Goal: Feedback & Contribution: Contribute content

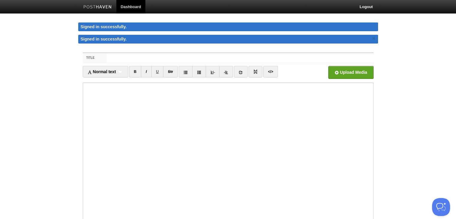
scroll to position [5, 0]
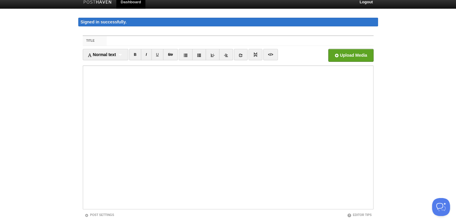
click at [84, 70] on iframe at bounding box center [228, 137] width 291 height 144
click at [339, 54] on input "file" at bounding box center [170, 57] width 454 height 31
click at [125, 43] on input "Title" at bounding box center [240, 41] width 266 height 10
paste input "Building RWA Chain with Cosmos SDK: Is It Really a Good Idea?"
type input "Building RWA Chain with Cosmos SDK: Is It Really a Good Idea?"
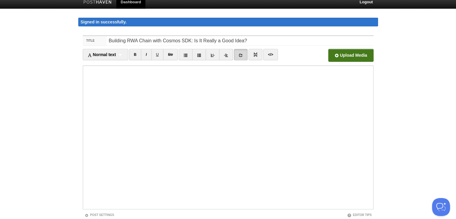
click at [243, 54] on link at bounding box center [241, 54] width 14 height 11
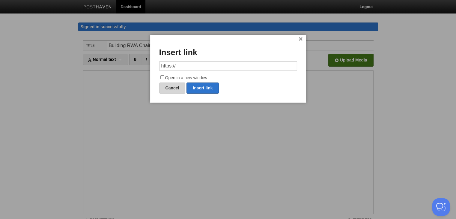
click at [166, 87] on link "Cancel" at bounding box center [172, 87] width 26 height 11
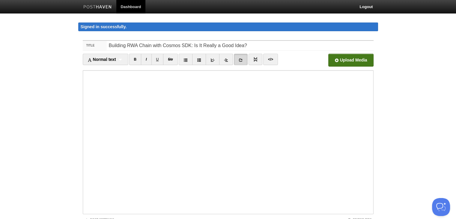
click at [245, 61] on link at bounding box center [241, 59] width 14 height 11
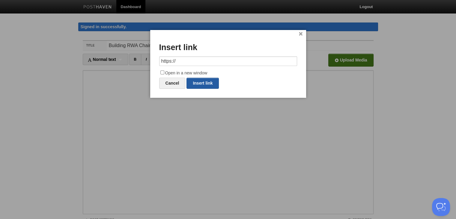
click at [197, 79] on link "Insert link" at bounding box center [202, 83] width 32 height 11
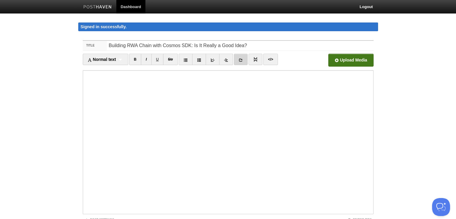
click at [239, 59] on icon at bounding box center [241, 60] width 4 height 4
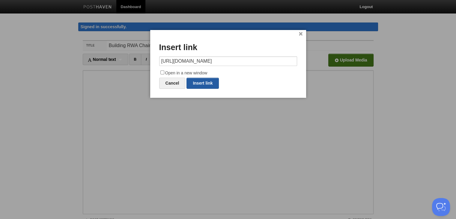
click at [197, 81] on link "Insert link" at bounding box center [202, 83] width 32 height 11
type input "https://"
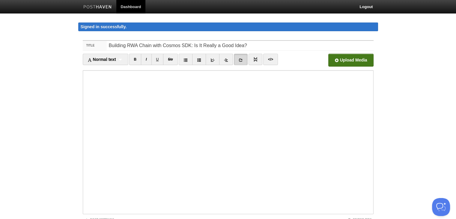
click at [237, 60] on link at bounding box center [241, 59] width 14 height 11
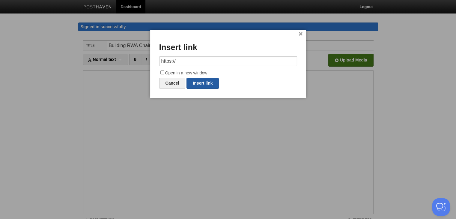
click at [201, 82] on link "Insert link" at bounding box center [202, 83] width 32 height 11
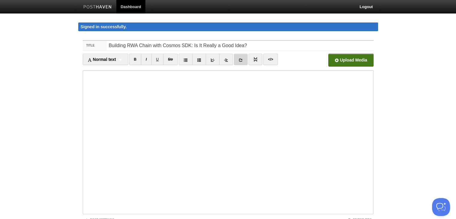
click at [245, 58] on link at bounding box center [241, 59] width 14 height 11
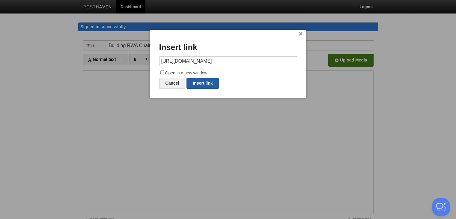
click at [210, 85] on link "Insert link" at bounding box center [202, 83] width 32 height 11
type input "https://"
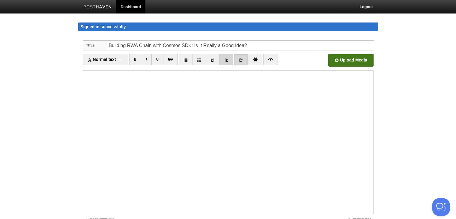
click at [233, 58] on link at bounding box center [226, 59] width 14 height 11
click at [224, 56] on link at bounding box center [226, 59] width 14 height 11
click at [212, 57] on link at bounding box center [213, 59] width 14 height 11
click at [242, 58] on icon at bounding box center [241, 60] width 4 height 4
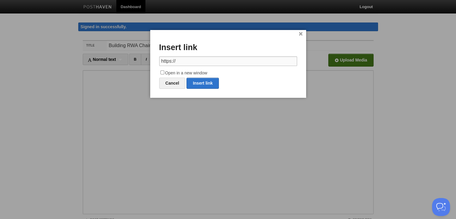
paste input "[DOMAIN_NAME][URL]"
click at [211, 86] on link "Insert link" at bounding box center [202, 83] width 32 height 11
type input "https://"
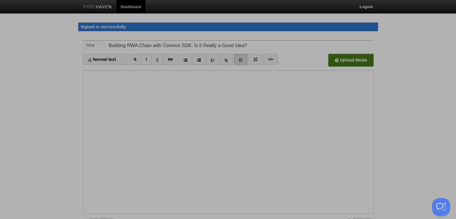
click at [217, 102] on div at bounding box center [228, 109] width 456 height 219
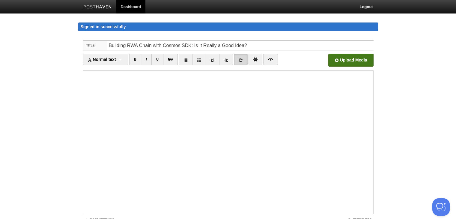
click at [241, 56] on link at bounding box center [241, 59] width 14 height 11
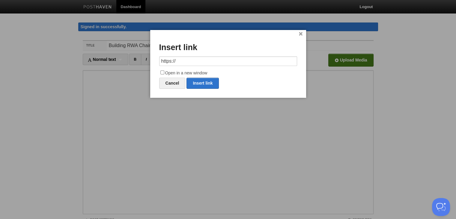
click at [190, 58] on input "https://" at bounding box center [228, 61] width 138 height 10
click at [191, 62] on input "https://[URL][DOMAIN_NAME]" at bounding box center [228, 61] width 138 height 10
click at [203, 84] on link "Insert link" at bounding box center [202, 83] width 32 height 11
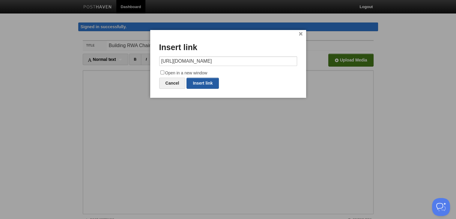
type input "https://"
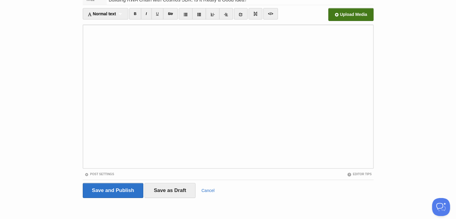
scroll to position [46, 0]
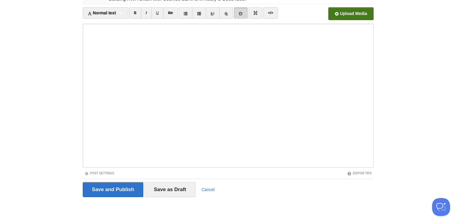
click at [240, 12] on icon at bounding box center [241, 13] width 4 height 4
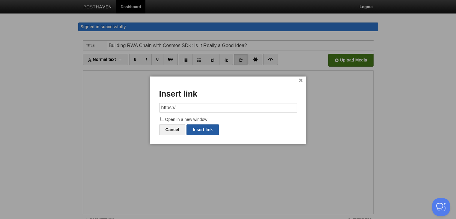
drag, startPoint x: 203, startPoint y: 129, endPoint x: 216, endPoint y: 138, distance: 16.5
click at [203, 128] on link "Insert link" at bounding box center [202, 129] width 32 height 11
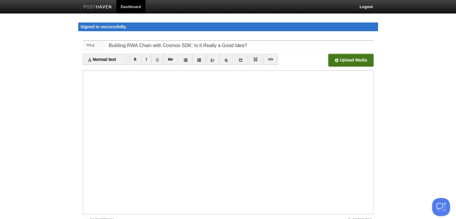
click at [243, 60] on link at bounding box center [241, 59] width 14 height 11
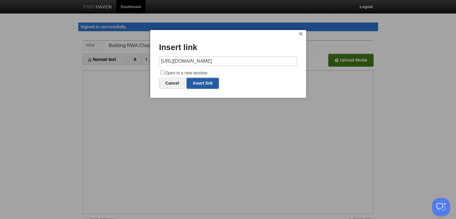
click at [208, 79] on link "Insert link" at bounding box center [202, 83] width 32 height 11
type input "https://"
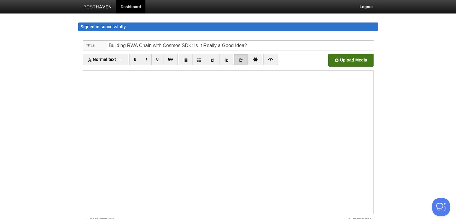
click at [241, 58] on icon at bounding box center [241, 60] width 4 height 4
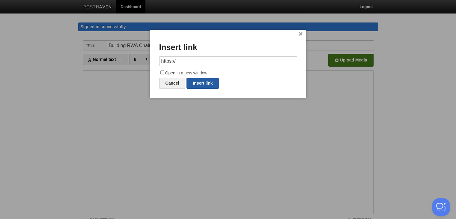
click at [212, 84] on link "Insert link" at bounding box center [202, 83] width 32 height 11
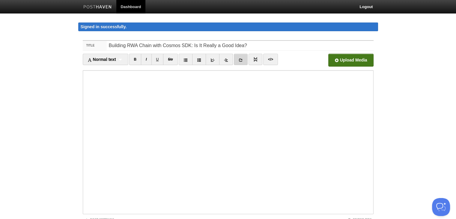
click at [236, 62] on link at bounding box center [241, 59] width 14 height 11
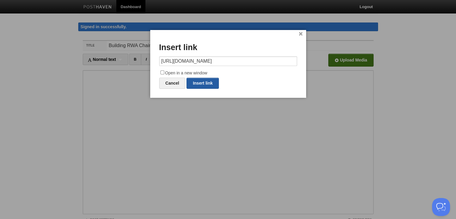
click at [204, 78] on link "Insert link" at bounding box center [202, 83] width 32 height 11
type input "https://"
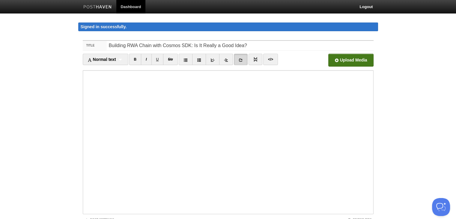
click at [239, 56] on link at bounding box center [241, 59] width 14 height 11
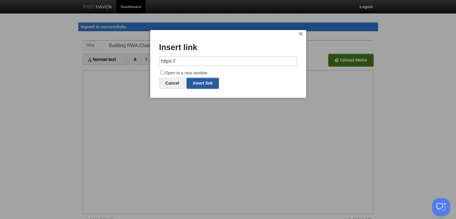
click at [199, 82] on link "Insert link" at bounding box center [202, 83] width 32 height 11
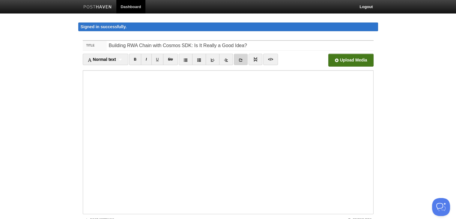
click at [242, 60] on icon at bounding box center [241, 60] width 4 height 4
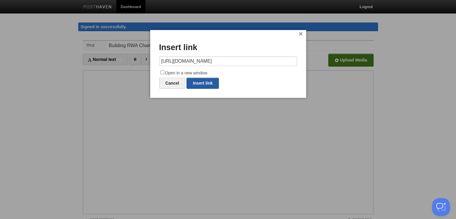
click at [205, 83] on link "Insert link" at bounding box center [202, 83] width 32 height 11
type input "https://"
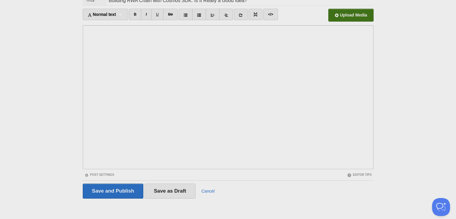
scroll to position [46, 0]
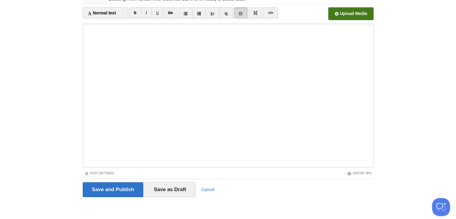
click at [239, 7] on link at bounding box center [241, 12] width 14 height 11
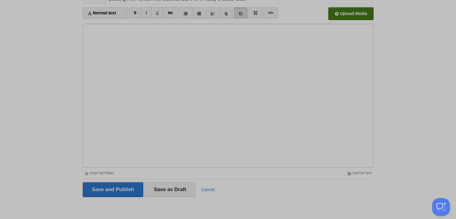
scroll to position [0, 0]
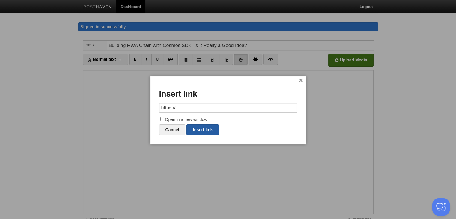
click at [208, 127] on link "Insert link" at bounding box center [202, 129] width 32 height 11
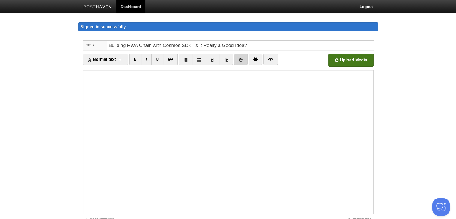
click at [243, 58] on link at bounding box center [241, 59] width 14 height 11
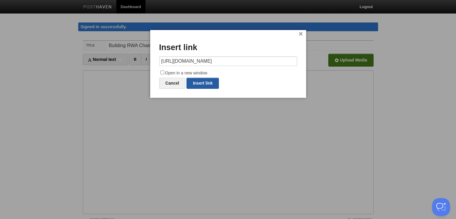
click at [211, 82] on link "Insert link" at bounding box center [202, 83] width 32 height 11
type input "https://"
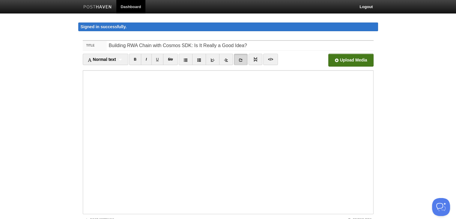
drag, startPoint x: 239, startPoint y: 59, endPoint x: 240, endPoint y: 67, distance: 8.2
click at [239, 59] on icon at bounding box center [241, 60] width 4 height 4
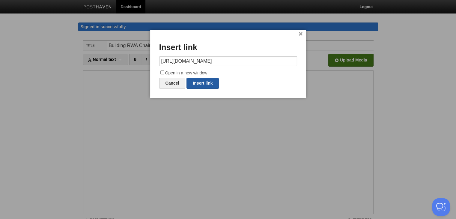
click at [203, 80] on link "Insert link" at bounding box center [202, 83] width 32 height 11
type input "https://"
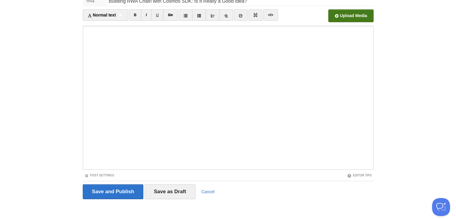
scroll to position [46, 0]
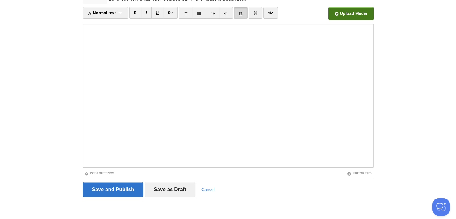
click at [243, 15] on link at bounding box center [241, 12] width 14 height 11
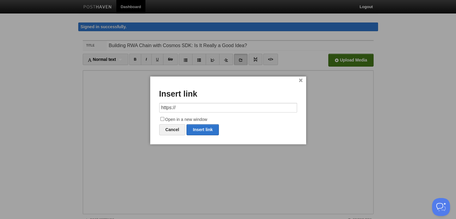
click at [195, 108] on input "https://" at bounding box center [228, 108] width 138 height 10
click at [199, 129] on link "Insert link" at bounding box center [202, 129] width 32 height 11
type input "https://"
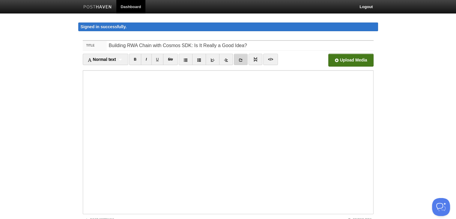
click at [241, 62] on link at bounding box center [241, 59] width 14 height 11
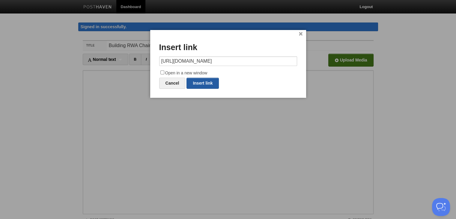
click at [200, 80] on link "Insert link" at bounding box center [202, 83] width 32 height 11
type input "https://"
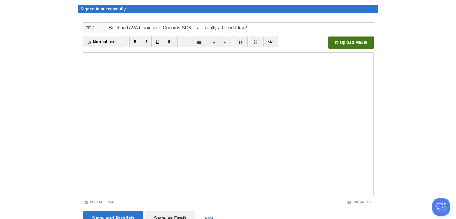
scroll to position [30, 0]
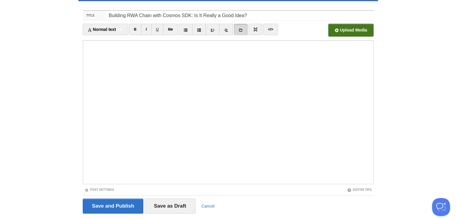
click at [242, 29] on icon at bounding box center [241, 30] width 4 height 4
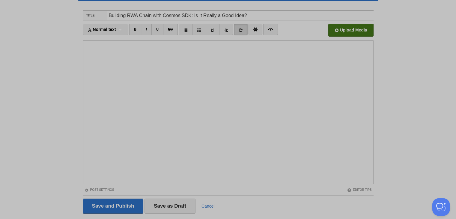
scroll to position [0, 0]
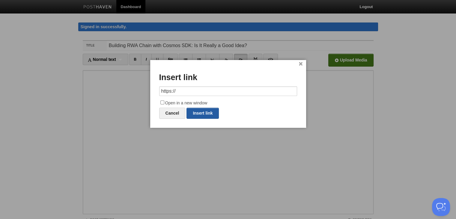
click at [204, 112] on link "Insert link" at bounding box center [202, 113] width 32 height 11
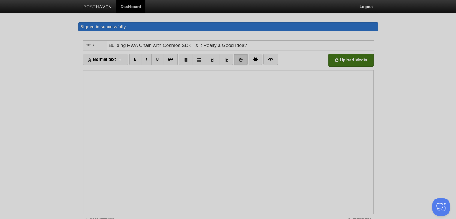
click at [262, 162] on div at bounding box center [228, 109] width 456 height 219
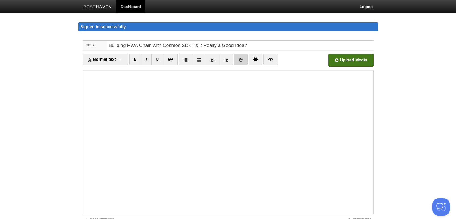
click at [239, 63] on link at bounding box center [241, 59] width 14 height 11
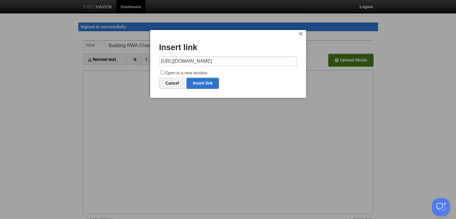
click at [220, 85] on div "Cancel Insert link" at bounding box center [228, 83] width 138 height 11
click at [214, 84] on link "Insert link" at bounding box center [202, 83] width 32 height 11
type input "https://"
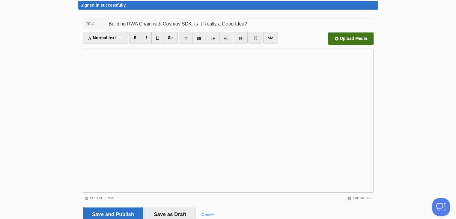
scroll to position [30, 0]
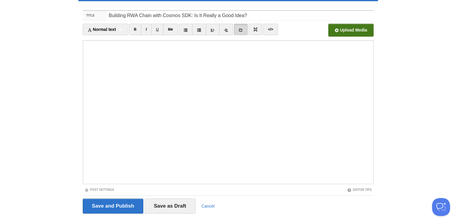
click at [242, 28] on icon at bounding box center [241, 30] width 4 height 4
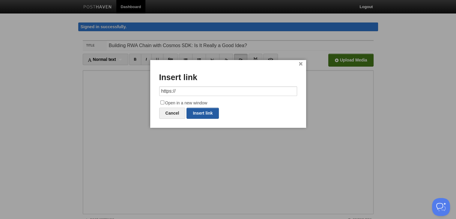
click at [211, 112] on link "Insert link" at bounding box center [202, 113] width 32 height 11
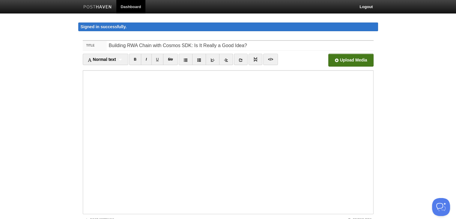
click at [236, 57] on link at bounding box center [241, 59] width 14 height 11
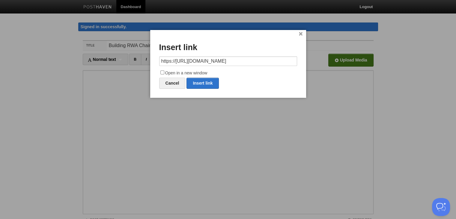
click at [215, 77] on div "× Insert link https://[URL][DOMAIN_NAME] Open in a new window Cancel Insert link" at bounding box center [228, 64] width 156 height 68
click at [213, 82] on link "Insert link" at bounding box center [202, 83] width 32 height 11
type input "https://"
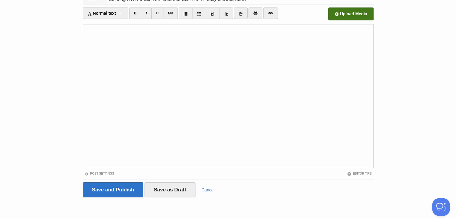
scroll to position [46, 0]
click at [242, 13] on icon at bounding box center [241, 13] width 4 height 4
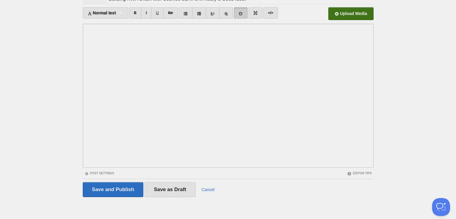
scroll to position [0, 0]
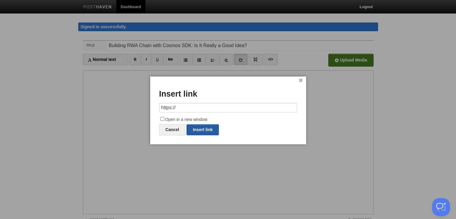
click at [201, 126] on link "Insert link" at bounding box center [202, 129] width 32 height 11
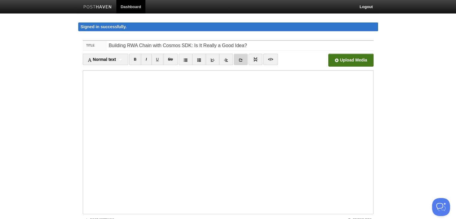
click at [239, 63] on link at bounding box center [241, 59] width 14 height 11
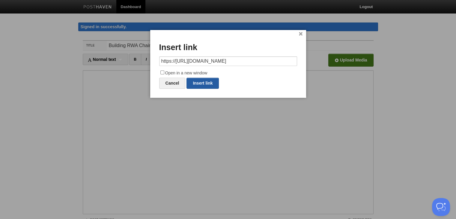
click at [215, 83] on link "Insert link" at bounding box center [202, 83] width 32 height 11
type input "https://"
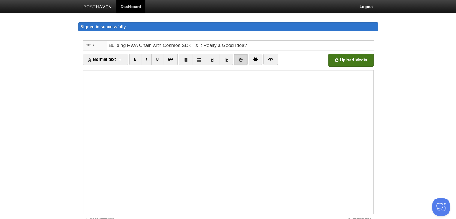
click at [240, 58] on icon at bounding box center [241, 60] width 4 height 4
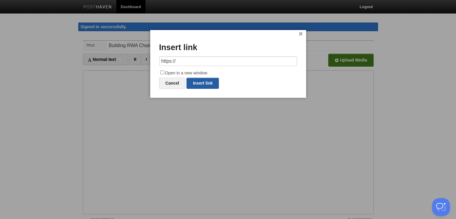
drag, startPoint x: 197, startPoint y: 83, endPoint x: 170, endPoint y: 103, distance: 33.1
click at [197, 83] on link "Insert link" at bounding box center [202, 83] width 32 height 11
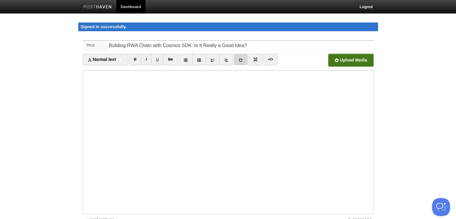
click at [234, 58] on link at bounding box center [241, 59] width 14 height 11
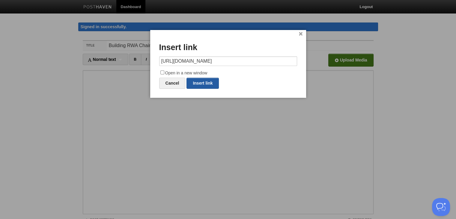
click at [210, 79] on link "Insert link" at bounding box center [202, 83] width 32 height 11
type input "https://"
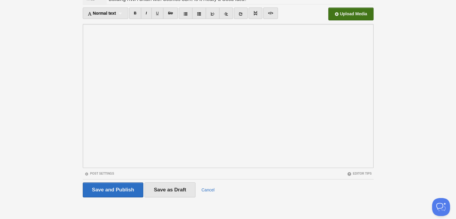
scroll to position [46, 0]
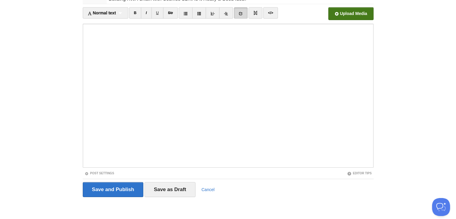
click at [243, 11] on link at bounding box center [241, 12] width 14 height 11
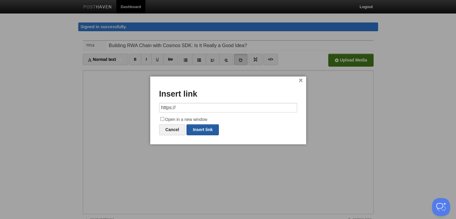
click at [201, 127] on link "Insert link" at bounding box center [202, 129] width 32 height 11
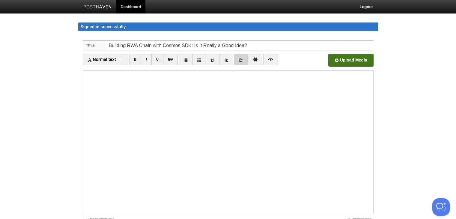
click at [237, 60] on link at bounding box center [241, 59] width 14 height 11
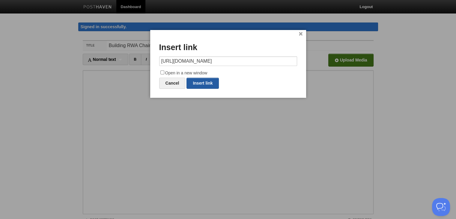
click at [202, 79] on link "Insert link" at bounding box center [202, 83] width 32 height 11
type input "https://"
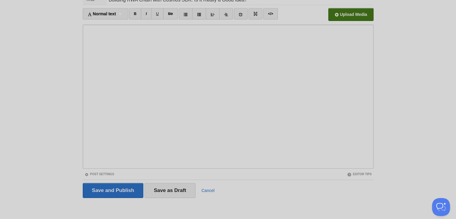
scroll to position [46, 0]
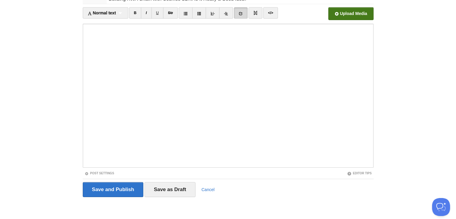
click at [240, 15] on link at bounding box center [241, 12] width 14 height 11
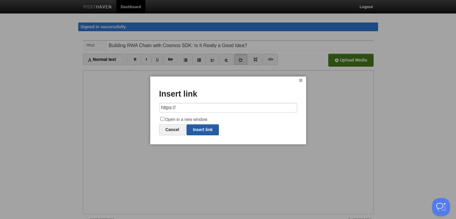
click at [200, 132] on link "Insert link" at bounding box center [202, 129] width 32 height 11
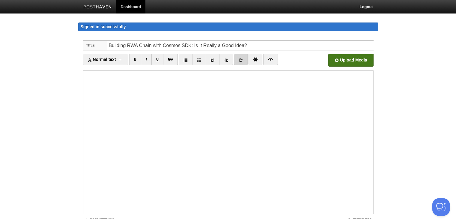
click at [240, 59] on icon at bounding box center [241, 60] width 4 height 4
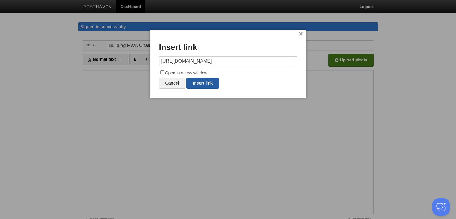
click at [213, 83] on link "Insert link" at bounding box center [202, 83] width 32 height 11
type input "https://"
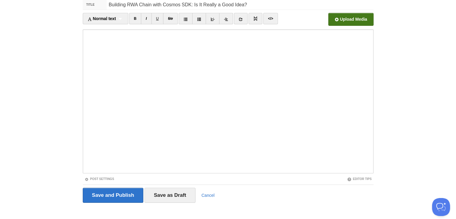
scroll to position [46, 0]
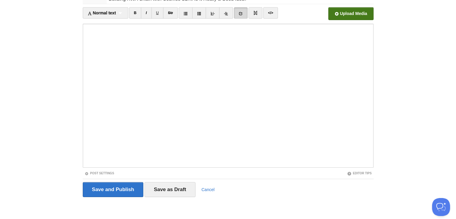
click at [241, 11] on icon at bounding box center [241, 13] width 4 height 4
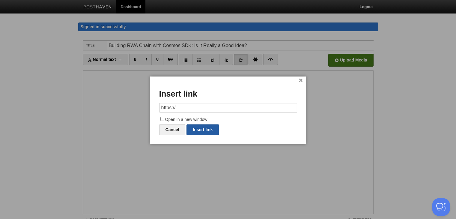
drag, startPoint x: 198, startPoint y: 126, endPoint x: 306, endPoint y: 133, distance: 107.8
click at [198, 127] on link "Insert link" at bounding box center [202, 129] width 32 height 11
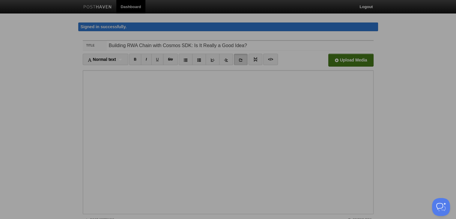
drag, startPoint x: 353, startPoint y: 130, endPoint x: 346, endPoint y: 125, distance: 7.9
click at [353, 130] on div at bounding box center [228, 109] width 456 height 219
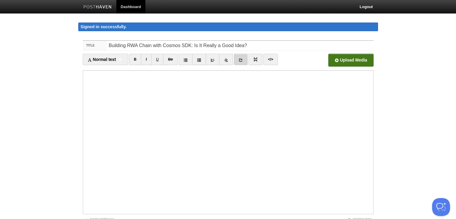
click at [236, 58] on link at bounding box center [241, 59] width 14 height 11
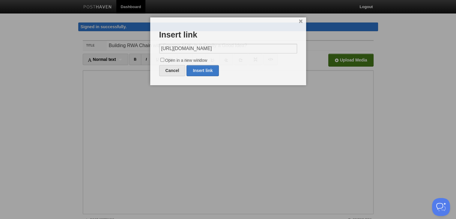
scroll to position [0, 162]
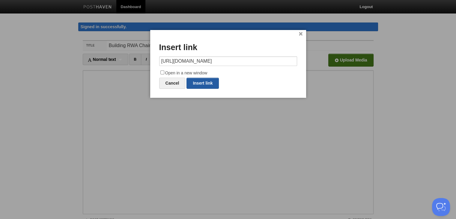
click at [215, 81] on link "Insert link" at bounding box center [202, 83] width 32 height 11
type input "https://"
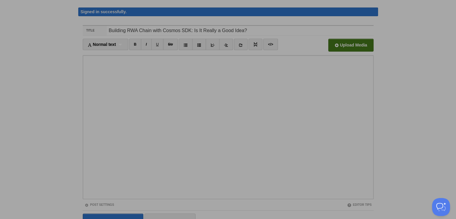
scroll to position [46, 0]
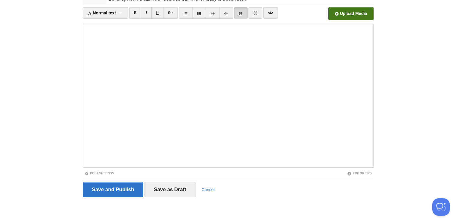
click at [242, 12] on icon at bounding box center [241, 13] width 4 height 4
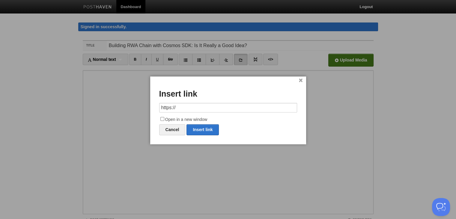
click at [194, 107] on input "https://" at bounding box center [228, 108] width 138 height 10
click at [192, 128] on link "Insert link" at bounding box center [202, 129] width 32 height 11
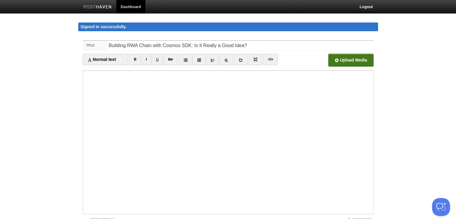
click at [236, 52] on fieldset "Title Building RWA Chain with Cosmos SDK: Is It Really a Good Idea? Normal text…" at bounding box center [228, 144] width 291 height 208
click at [242, 57] on link at bounding box center [241, 59] width 14 height 11
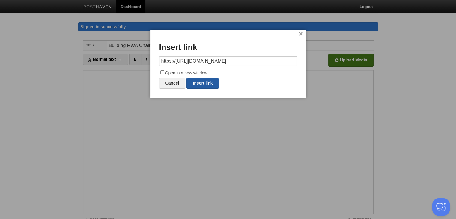
click at [209, 81] on link "Insert link" at bounding box center [202, 83] width 32 height 11
type input "https://"
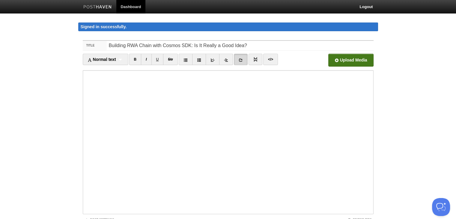
click at [242, 64] on link at bounding box center [241, 59] width 14 height 11
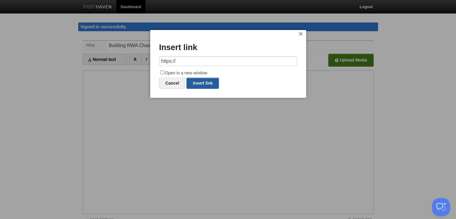
click at [207, 83] on link "Insert link" at bounding box center [202, 83] width 32 height 11
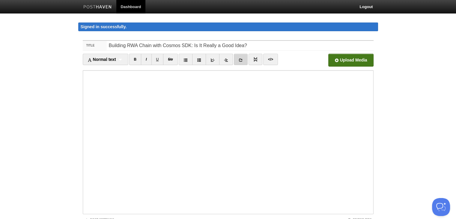
click at [242, 62] on link at bounding box center [241, 59] width 14 height 11
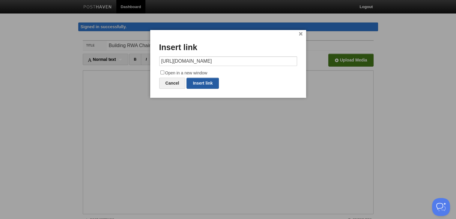
click at [208, 84] on link "Insert link" at bounding box center [202, 83] width 32 height 11
type input "https://"
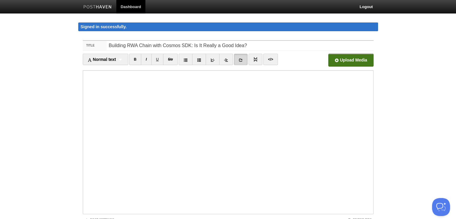
click at [239, 58] on icon at bounding box center [241, 60] width 4 height 4
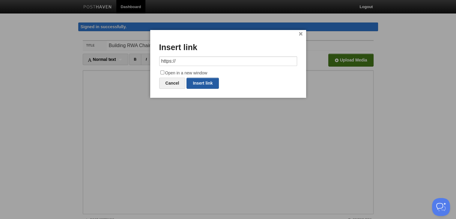
click at [206, 85] on link "Insert link" at bounding box center [202, 83] width 32 height 11
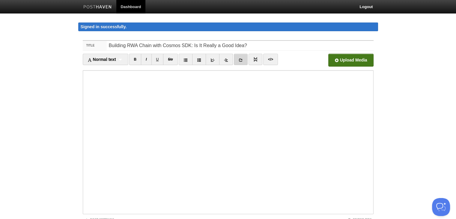
click at [241, 61] on icon at bounding box center [241, 60] width 4 height 4
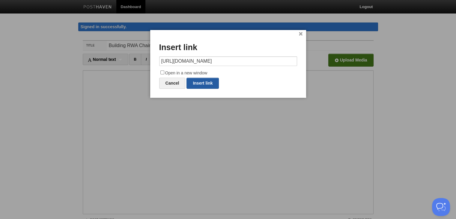
click at [207, 80] on link "Insert link" at bounding box center [202, 83] width 32 height 11
type input "https://"
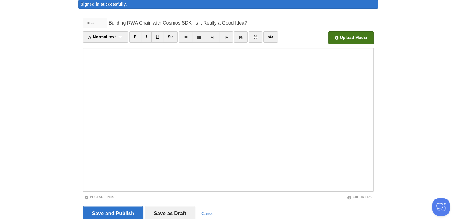
scroll to position [46, 0]
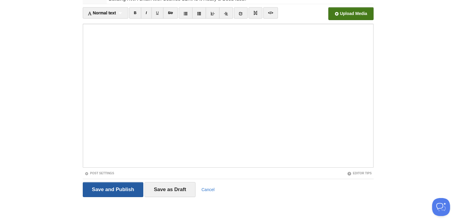
click at [123, 192] on input "Save and Publish" at bounding box center [113, 189] width 61 height 15
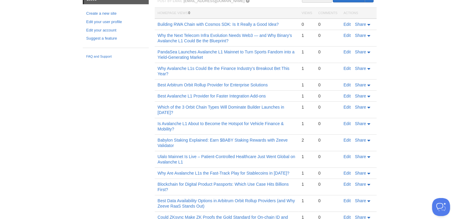
scroll to position [35, 0]
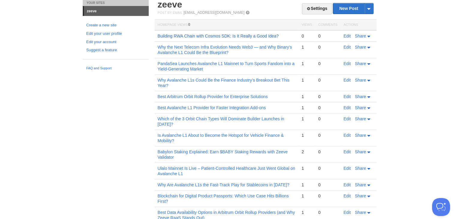
click at [191, 34] on link "Building RWA Chain with Cosmos SDK: Is It Really a Good Idea?" at bounding box center [218, 36] width 121 height 5
click at [218, 35] on link "Building RWA Chain with Cosmos SDK: Is It Really a Good Idea?" at bounding box center [218, 36] width 121 height 5
